Goal: Transaction & Acquisition: Download file/media

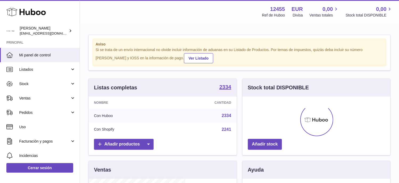
scroll to position [83, 97]
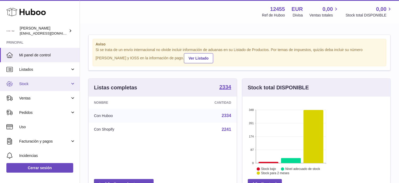
click at [20, 83] on span "Stock" at bounding box center [44, 83] width 51 height 5
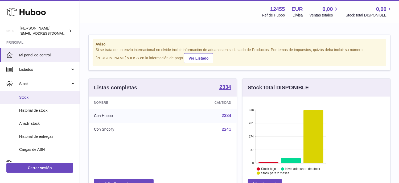
click at [23, 96] on span "Stock" at bounding box center [47, 97] width 56 height 5
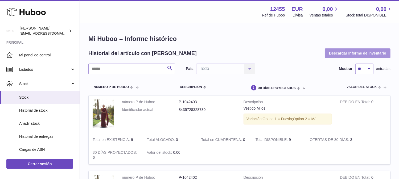
click at [351, 54] on button "Descargar Informe de inventario" at bounding box center [357, 53] width 66 height 10
